Goal: Check status: Check status

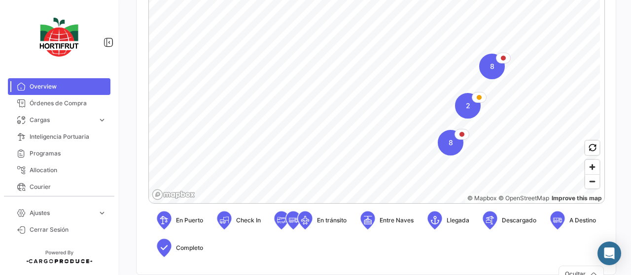
scroll to position [148, 0]
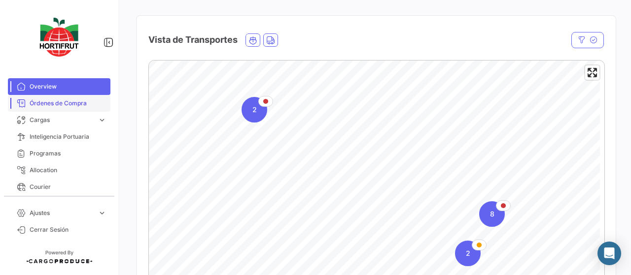
click at [63, 103] on span "Órdenes de Compra" at bounding box center [68, 103] width 77 height 9
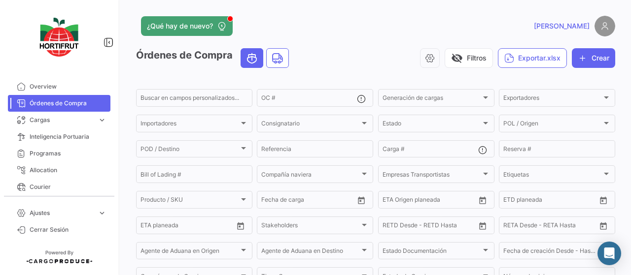
click at [256, 58] on icon "Ocean" at bounding box center [252, 58] width 12 height 12
click at [247, 62] on span "Ocean" at bounding box center [252, 58] width 22 height 19
click at [282, 58] on icon "Land" at bounding box center [277, 58] width 12 height 12
click at [371, 27] on div "¿Qué hay de nuevo?" at bounding box center [268, 26] width 264 height 20
click at [260, 62] on span "Ocean" at bounding box center [252, 58] width 22 height 19
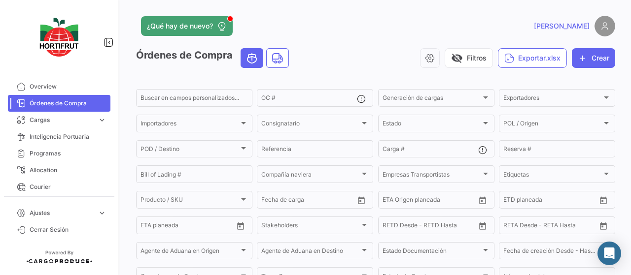
click at [253, 55] on icon "Ocean" at bounding box center [252, 58] width 12 height 12
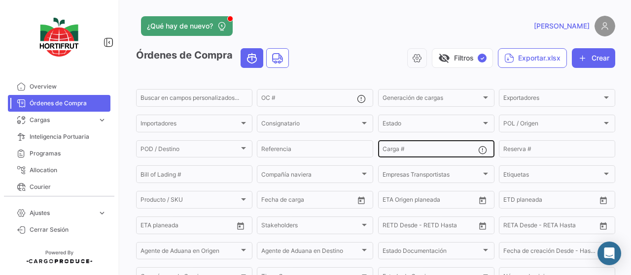
click at [427, 150] on input "Carga #" at bounding box center [430, 150] width 96 height 7
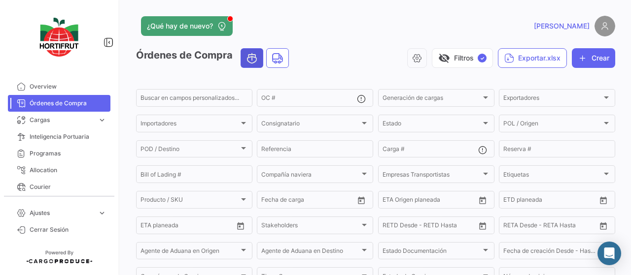
click at [255, 57] on icon "Ocean" at bounding box center [252, 58] width 12 height 12
click at [256, 58] on icon "Ocean" at bounding box center [252, 58] width 12 height 12
click at [98, 121] on span "expand_more" at bounding box center [102, 120] width 9 height 9
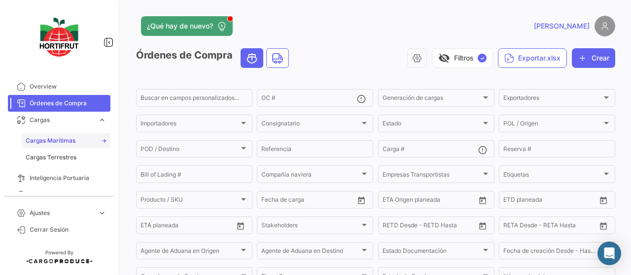
click at [63, 140] on span "Cargas Marítimas" at bounding box center [51, 140] width 50 height 9
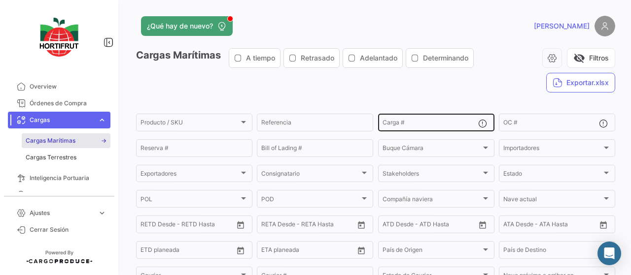
click at [423, 123] on input "Carga #" at bounding box center [430, 124] width 96 height 7
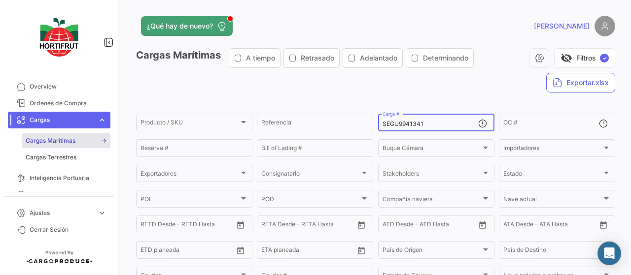
type input "SEGU9941341"
drag, startPoint x: 427, startPoint y: 125, endPoint x: 382, endPoint y: 123, distance: 44.4
click at [382, 123] on input "SEGU9941341" at bounding box center [430, 124] width 96 height 7
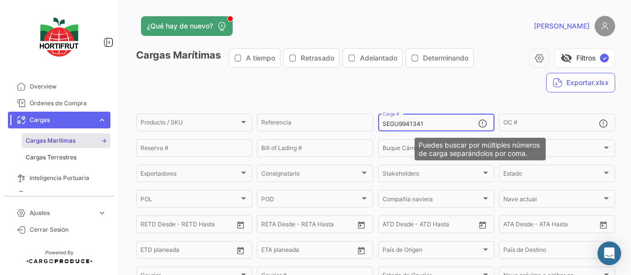
click at [478, 124] on mat-icon at bounding box center [484, 125] width 12 height 12
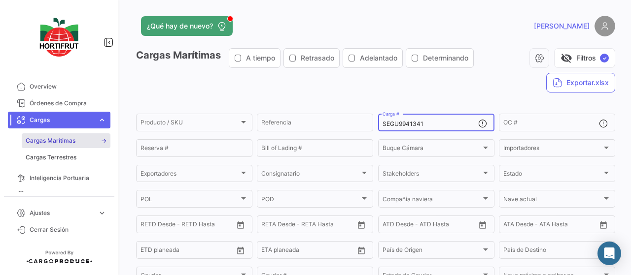
click at [451, 124] on input "SEGU9941341" at bounding box center [430, 124] width 96 height 7
drag, startPoint x: 451, startPoint y: 124, endPoint x: 377, endPoint y: 124, distance: 73.4
click at [378, 124] on div "SEGU9941341 Carga #" at bounding box center [436, 121] width 116 height 19
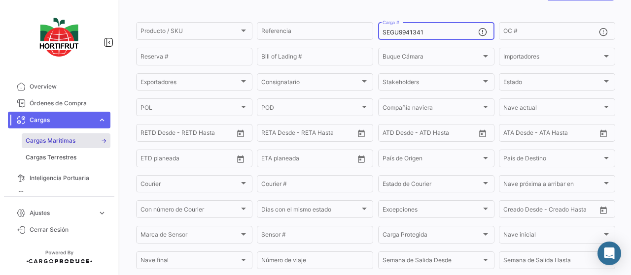
scroll to position [42, 0]
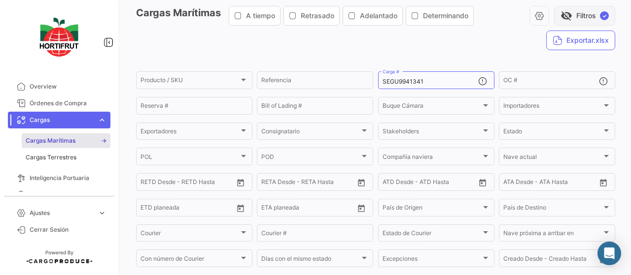
click at [600, 14] on span "✓" at bounding box center [604, 15] width 9 height 9
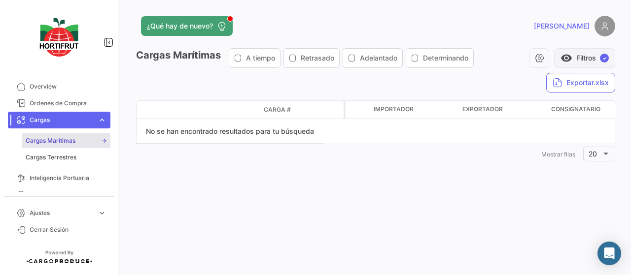
click at [602, 62] on span "✓" at bounding box center [604, 58] width 9 height 9
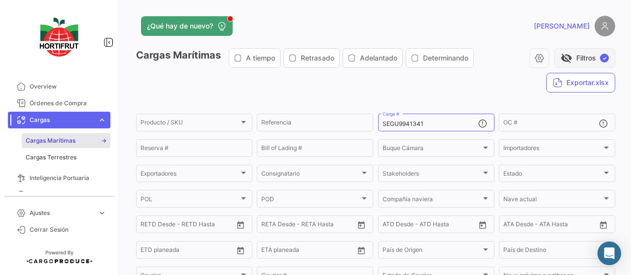
click at [602, 62] on span "✓" at bounding box center [604, 58] width 9 height 9
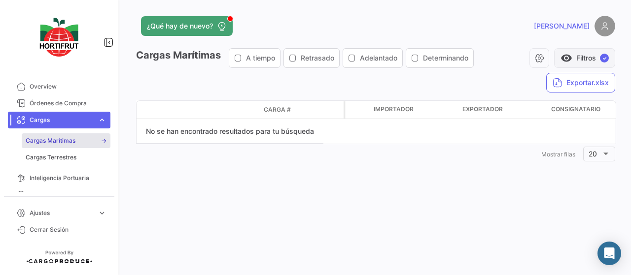
click at [602, 62] on span "✓" at bounding box center [604, 58] width 9 height 9
